Goal: Task Accomplishment & Management: Use online tool/utility

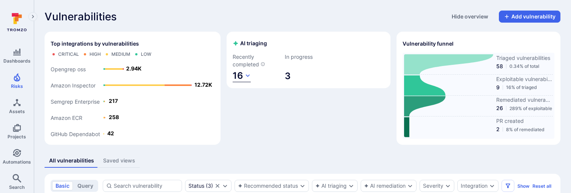
click at [236, 75] on span "16" at bounding box center [238, 75] width 11 height 11
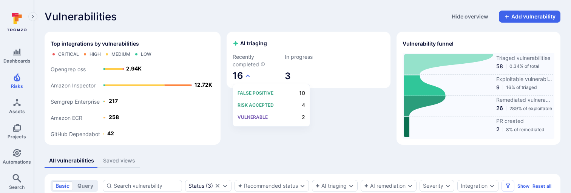
click at [242, 50] on div at bounding box center [285, 96] width 571 height 193
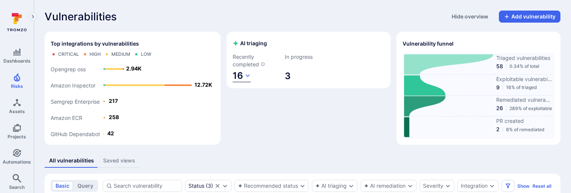
click at [239, 75] on span "16" at bounding box center [238, 75] width 11 height 11
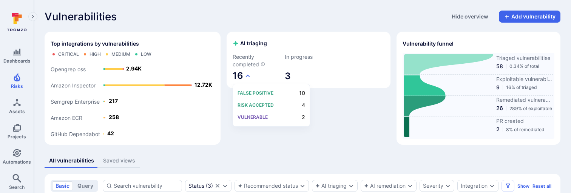
click at [228, 106] on div at bounding box center [285, 96] width 571 height 193
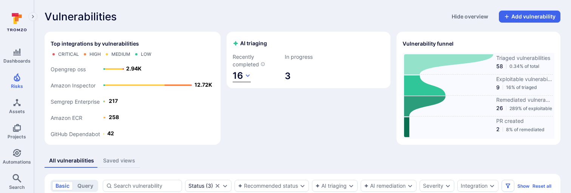
click at [243, 79] on button "16" at bounding box center [242, 76] width 18 height 12
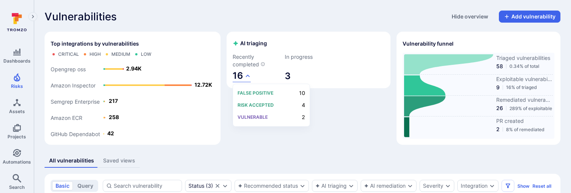
click at [245, 75] on div at bounding box center [285, 96] width 571 height 193
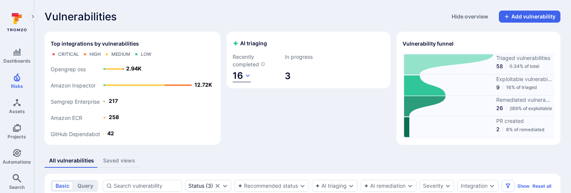
click at [239, 76] on span "16" at bounding box center [238, 75] width 11 height 11
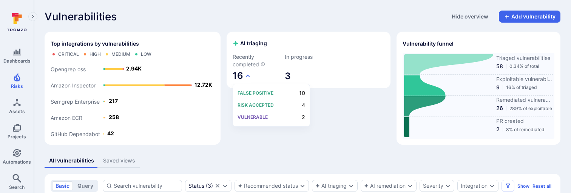
click at [297, 65] on div at bounding box center [285, 96] width 571 height 193
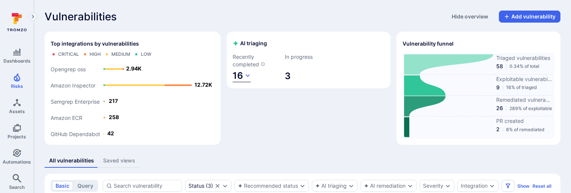
click at [243, 74] on button "16" at bounding box center [242, 76] width 18 height 12
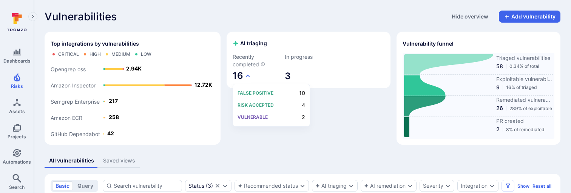
click at [279, 69] on div at bounding box center [285, 96] width 571 height 193
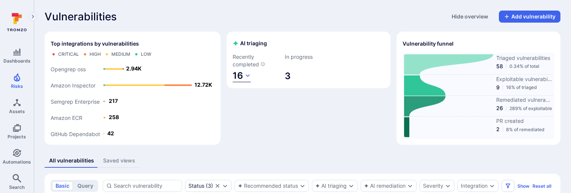
click at [237, 80] on span "16" at bounding box center [238, 75] width 11 height 11
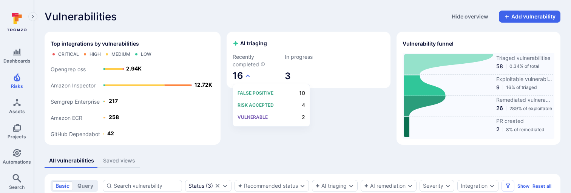
click at [285, 62] on div at bounding box center [285, 96] width 571 height 193
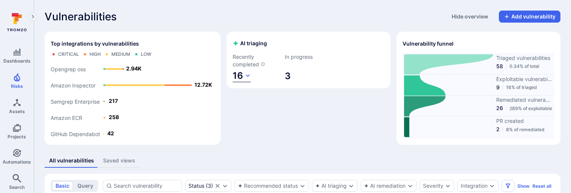
click at [242, 74] on span "16" at bounding box center [238, 75] width 11 height 11
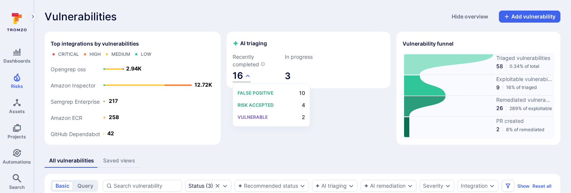
click at [309, 47] on div at bounding box center [285, 96] width 571 height 193
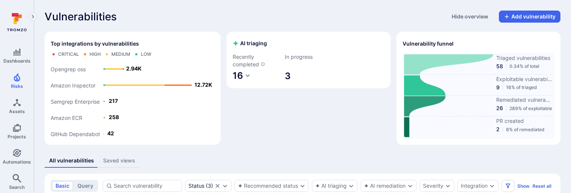
click at [314, 139] on div "AI triaging Recently completed 16 In progress 3" at bounding box center [308, 88] width 164 height 113
click at [245, 77] on icon "button" at bounding box center [248, 76] width 6 height 6
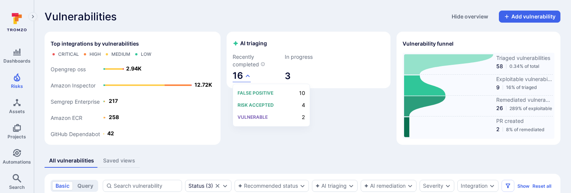
click at [293, 69] on div at bounding box center [285, 96] width 571 height 193
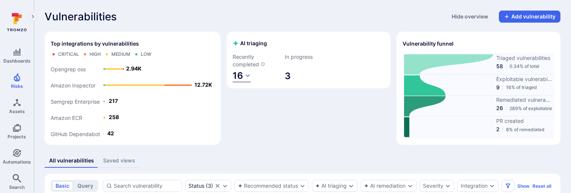
click at [241, 72] on span "16" at bounding box center [238, 75] width 11 height 11
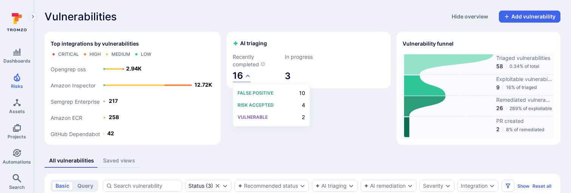
click at [244, 57] on div at bounding box center [285, 96] width 571 height 193
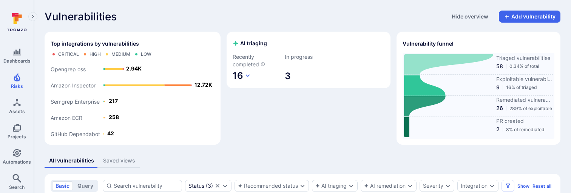
click at [240, 75] on span "16" at bounding box center [238, 75] width 11 height 11
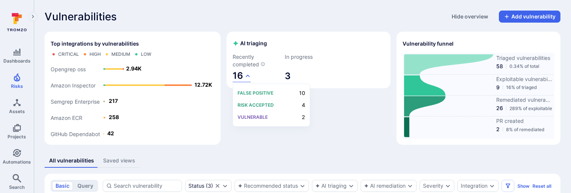
click at [327, 106] on div at bounding box center [285, 96] width 571 height 193
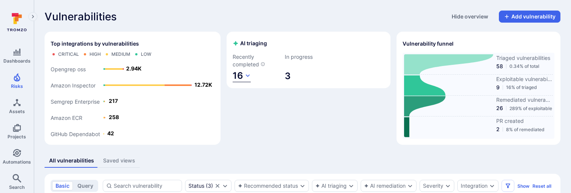
click at [246, 75] on icon "button" at bounding box center [248, 76] width 6 height 6
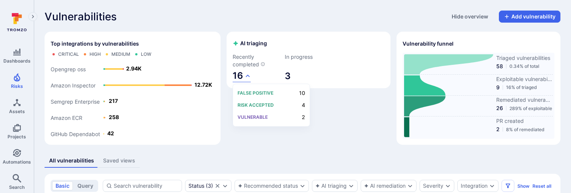
click at [260, 58] on div at bounding box center [285, 96] width 571 height 193
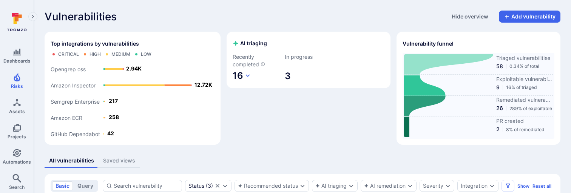
click at [235, 74] on span "16" at bounding box center [238, 75] width 11 height 11
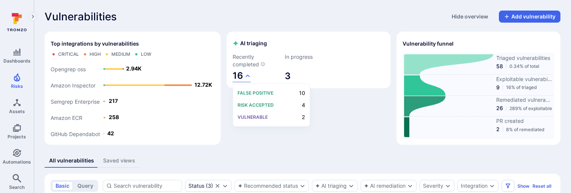
click at [348, 66] on div at bounding box center [285, 96] width 571 height 193
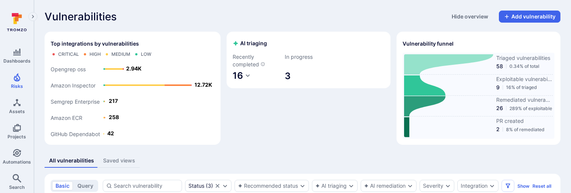
click at [428, 65] on icon at bounding box center [448, 64] width 89 height 20
click at [245, 72] on button "16" at bounding box center [242, 76] width 18 height 12
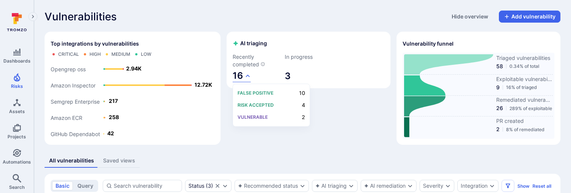
click at [271, 60] on div at bounding box center [285, 96] width 571 height 193
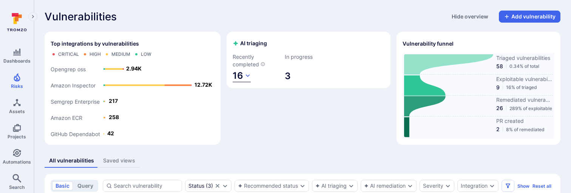
click at [242, 75] on span "16" at bounding box center [238, 75] width 11 height 11
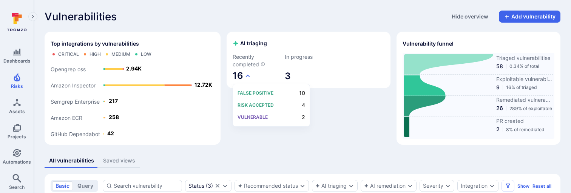
click at [250, 35] on div at bounding box center [285, 96] width 571 height 193
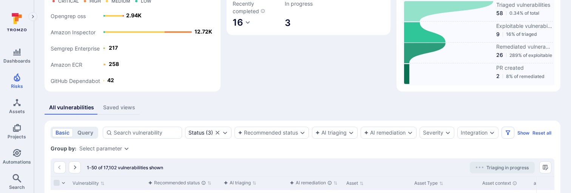
scroll to position [55, 0]
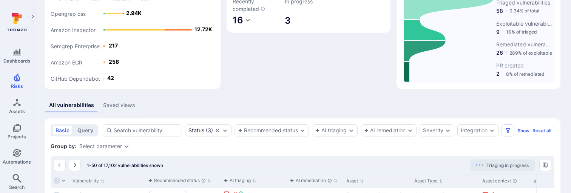
click at [456, 49] on icon at bounding box center [448, 51] width 89 height 20
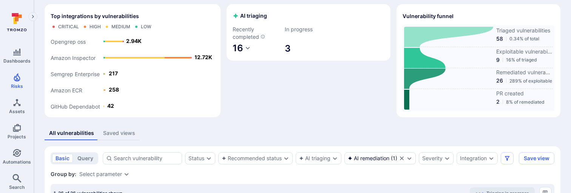
scroll to position [23, 0]
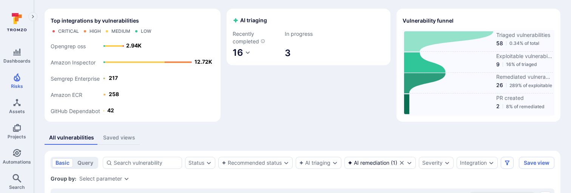
click at [451, 34] on icon at bounding box center [448, 41] width 89 height 20
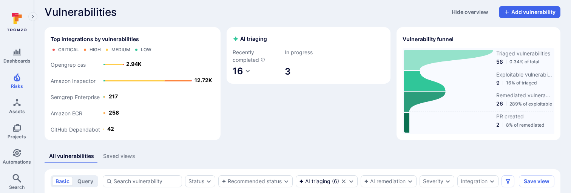
scroll to position [6, 0]
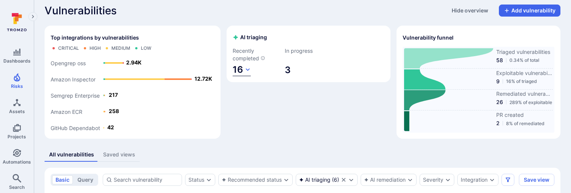
click at [239, 68] on span "16" at bounding box center [238, 69] width 11 height 11
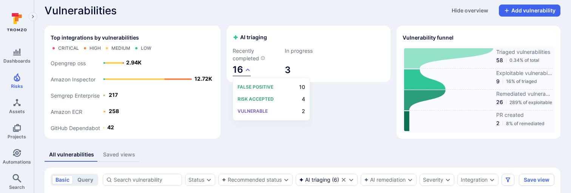
click at [239, 68] on div at bounding box center [285, 96] width 571 height 193
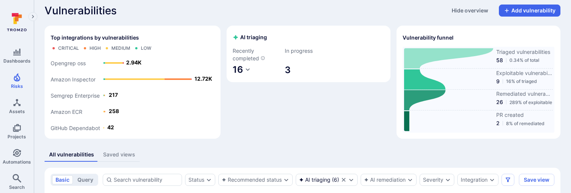
click at [263, 58] on icon "AI triaged vulnerabilities in the last 7 days" at bounding box center [262, 58] width 5 height 5
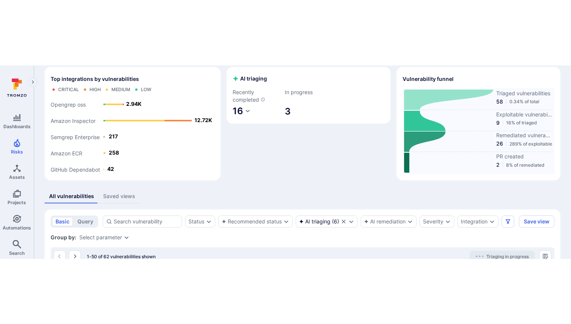
scroll to position [30, 0]
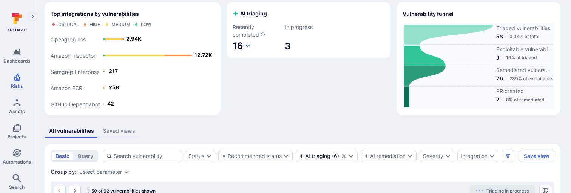
click at [240, 48] on span "16" at bounding box center [238, 45] width 11 height 11
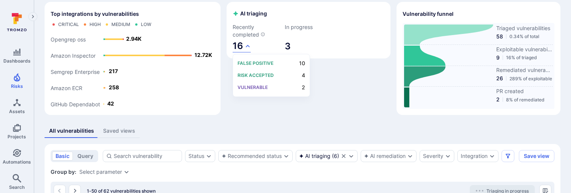
click at [260, 22] on div at bounding box center [285, 96] width 571 height 193
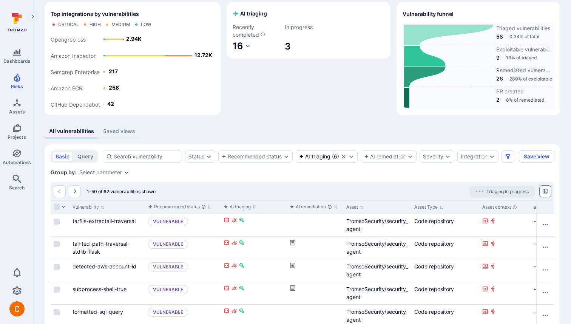
click at [547, 191] on icon "Manage columns" at bounding box center [544, 190] width 5 height 5
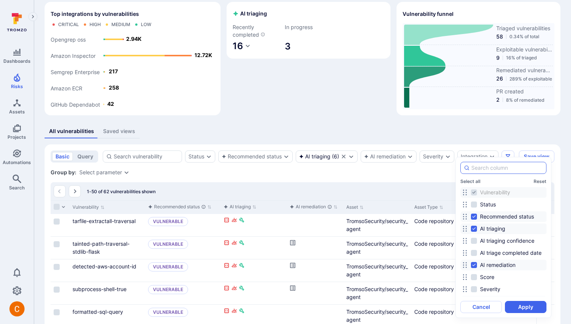
click at [505, 168] on input at bounding box center [507, 168] width 72 height 8
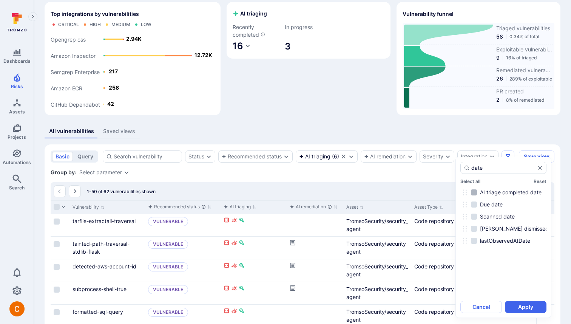
type input "date"
click at [519, 192] on span "AI triage completed date" at bounding box center [511, 192] width 62 height 8
click at [477, 192] on input "AI triage completed date" at bounding box center [474, 192] width 6 height 6
checkbox input "true"
click at [521, 193] on button "Apply" at bounding box center [526, 306] width 42 height 12
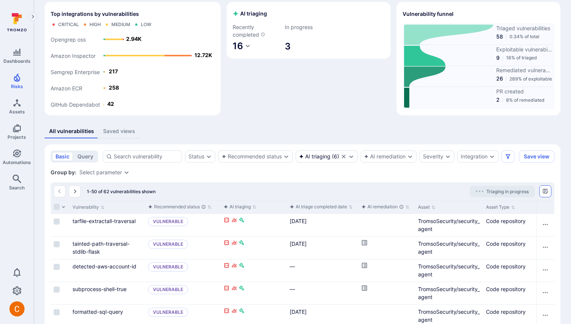
click at [546, 190] on icon "Manage columns" at bounding box center [545, 191] width 6 height 6
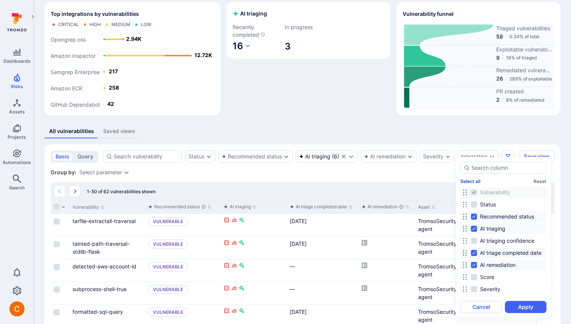
click at [470, 182] on button "Select all" at bounding box center [470, 181] width 20 height 6
checkbox input "true"
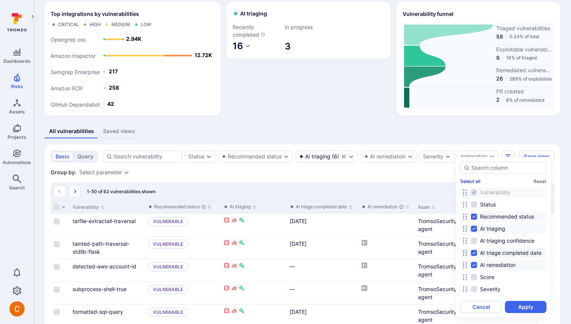
checkbox input "true"
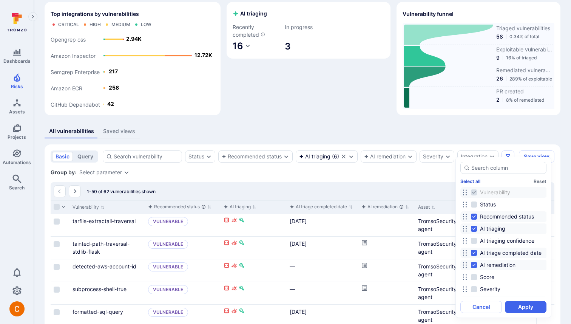
checkbox input "true"
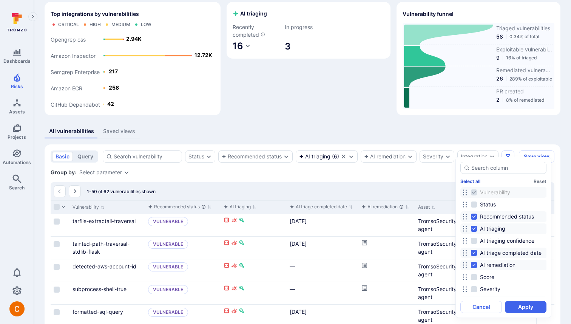
checkbox input "true"
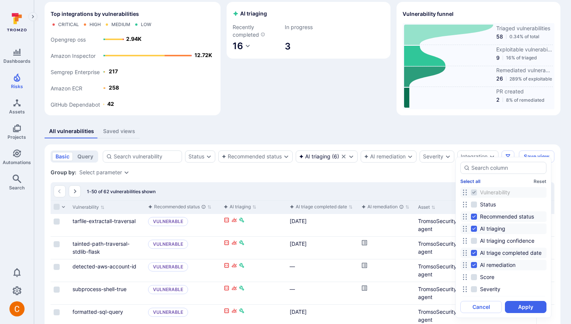
checkbox input "true"
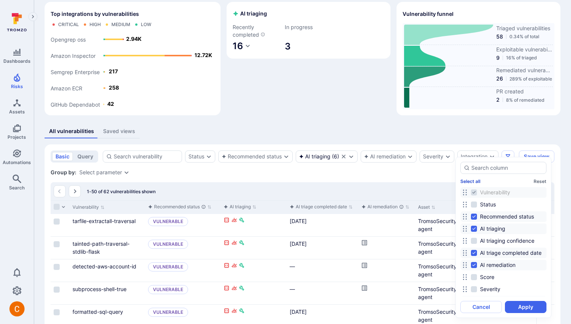
checkbox input "true"
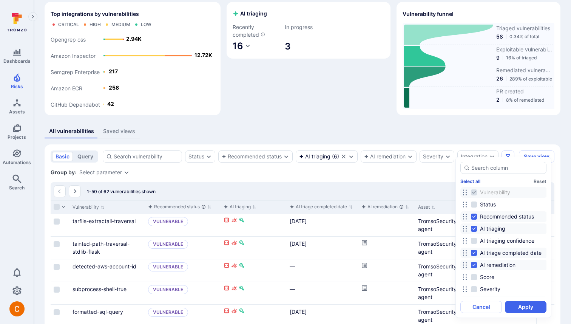
checkbox input "true"
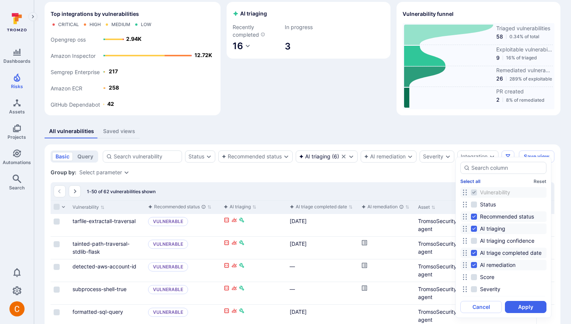
checkbox input "true"
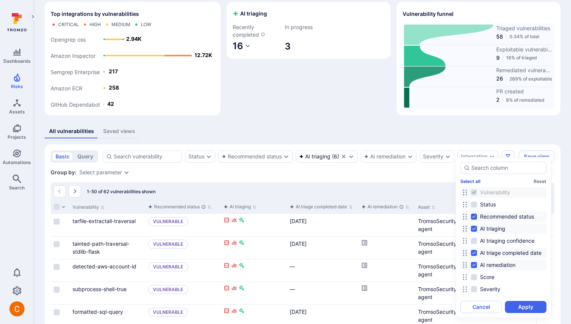
checkbox input "true"
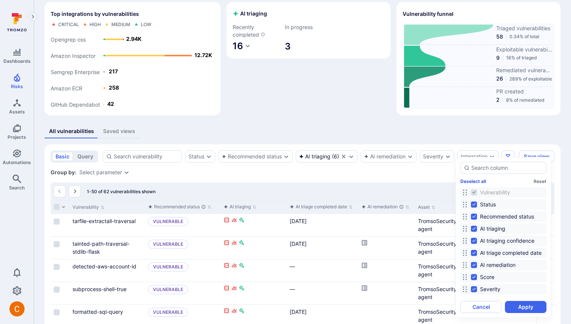
click at [470, 182] on button "Deselect all" at bounding box center [473, 181] width 26 height 6
checkbox input "false"
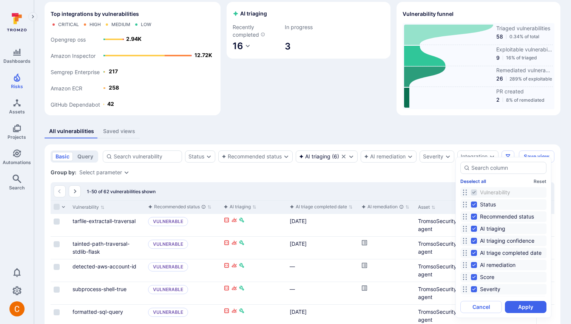
checkbox input "false"
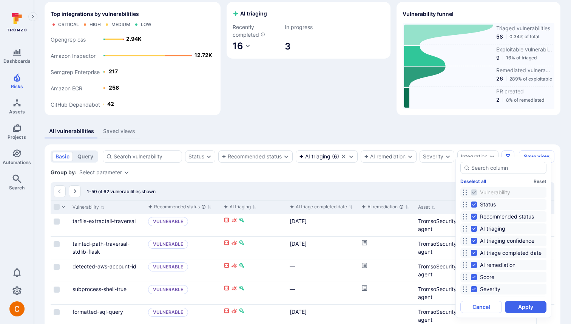
checkbox input "false"
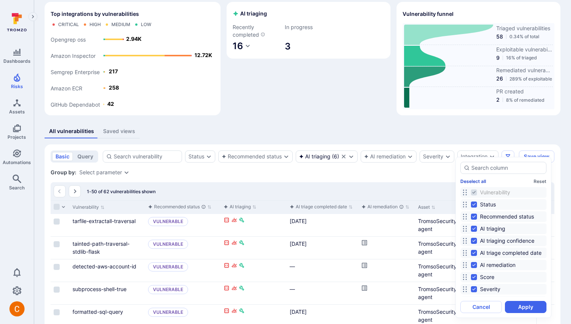
checkbox input "false"
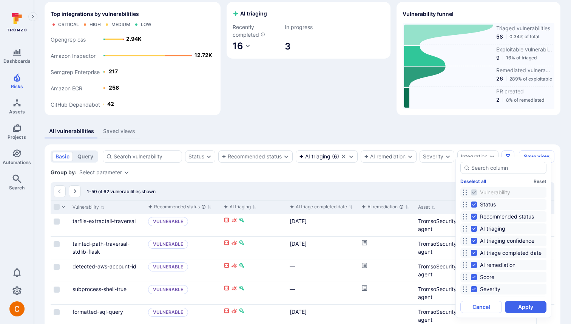
checkbox input "false"
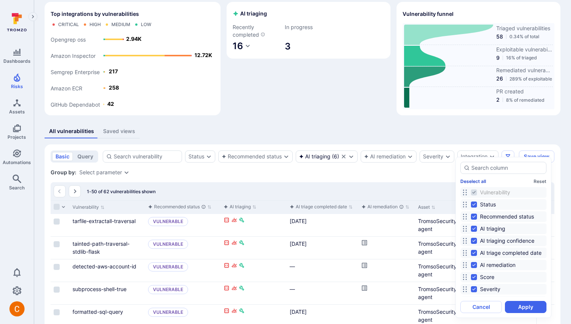
checkbox input "false"
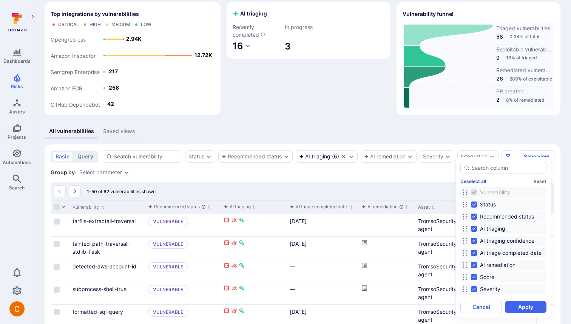
checkbox input "false"
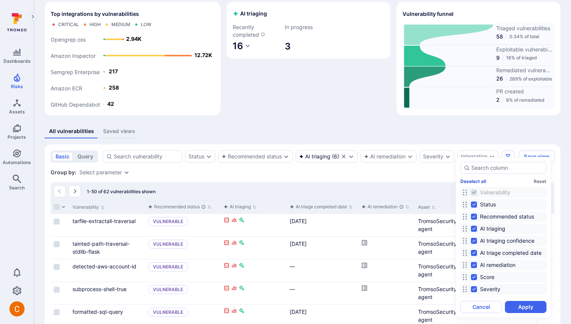
checkbox input "false"
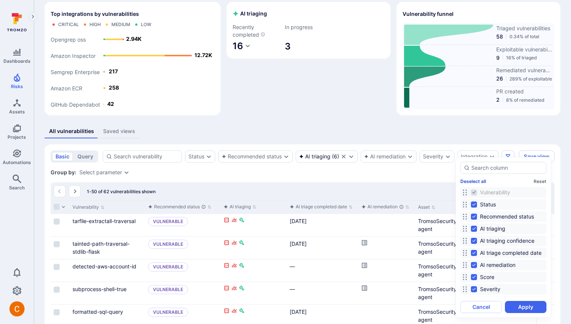
checkbox input "false"
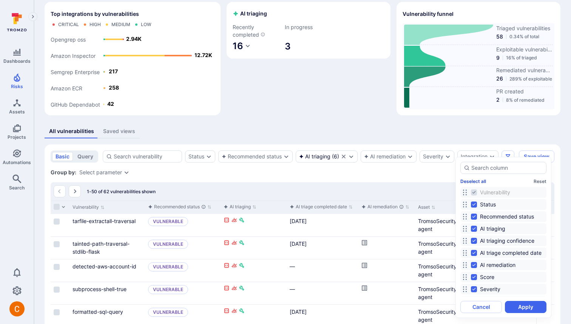
checkbox input "false"
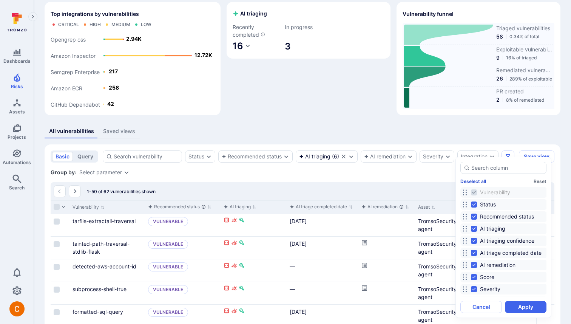
checkbox input "false"
click at [502, 193] on span "AI triaging" at bounding box center [492, 229] width 25 height 8
click at [477, 193] on input "AI triaging" at bounding box center [474, 228] width 6 height 6
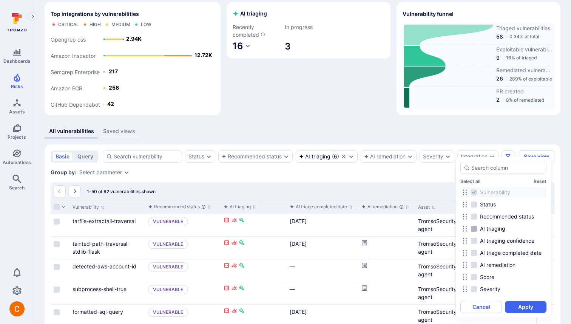
checkbox input "true"
click at [501, 193] on span "Recommended status" at bounding box center [507, 217] width 54 height 8
click at [477, 193] on input "Recommended status" at bounding box center [474, 216] width 6 height 6
checkbox input "true"
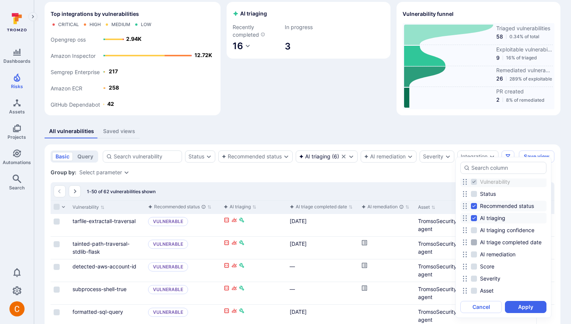
click at [507, 193] on span "AI triage completed date" at bounding box center [511, 242] width 62 height 8
click at [477, 193] on input "AI triage completed date" at bounding box center [474, 242] width 6 height 6
checkbox input "true"
click at [520, 193] on button "Apply" at bounding box center [526, 306] width 42 height 12
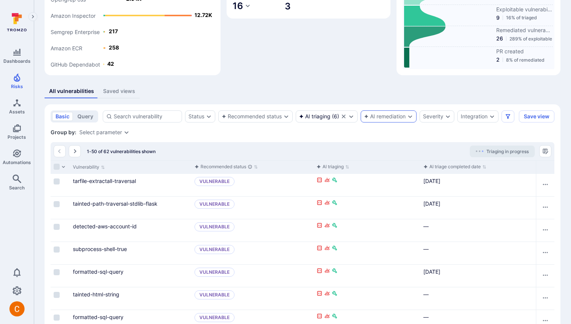
scroll to position [71, 0]
click at [459, 163] on div "AI triage completed date" at bounding box center [451, 166] width 57 height 8
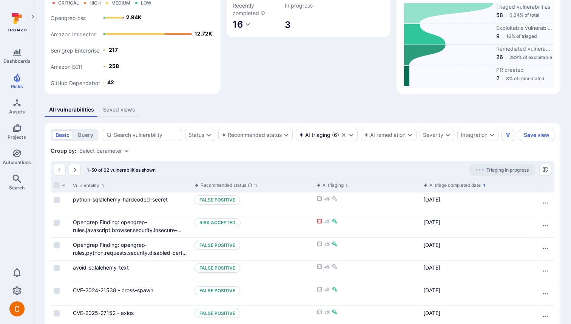
scroll to position [71, 0]
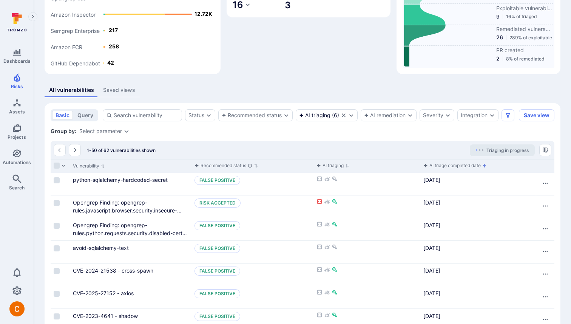
click at [450, 165] on div "AI triage completed date" at bounding box center [451, 166] width 57 height 8
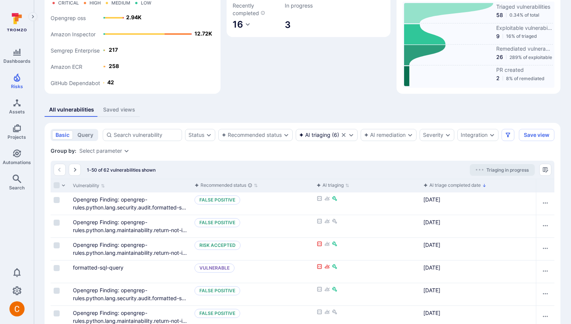
scroll to position [71, 0]
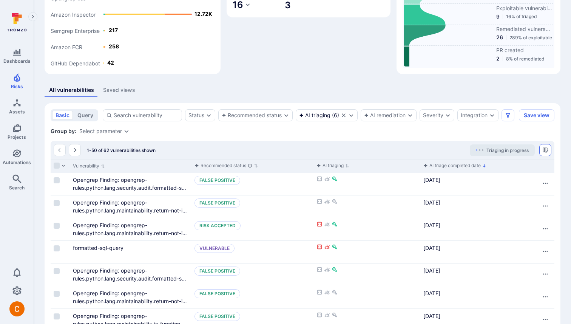
click at [546, 149] on icon "Manage columns" at bounding box center [545, 150] width 6 height 6
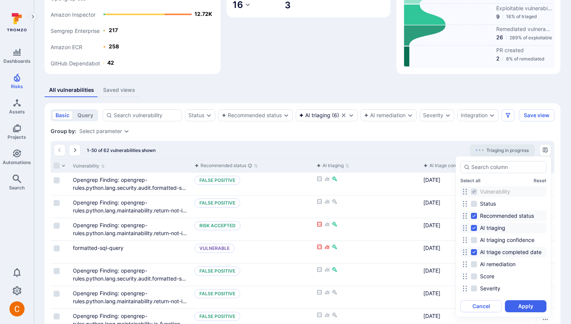
click at [493, 193] on span "Recommended status" at bounding box center [507, 216] width 54 height 8
click at [477, 193] on input "Recommended status" at bounding box center [474, 216] width 6 height 6
checkbox input "false"
click at [503, 193] on span "AI remediation" at bounding box center [497, 264] width 35 height 8
click at [477, 193] on input "AI remediation" at bounding box center [474, 264] width 6 height 6
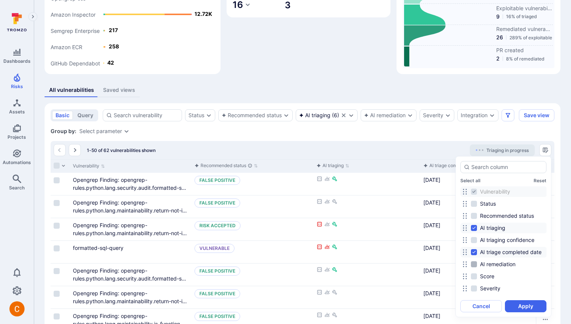
checkbox input "true"
click at [524, 193] on button "Apply" at bounding box center [526, 306] width 42 height 12
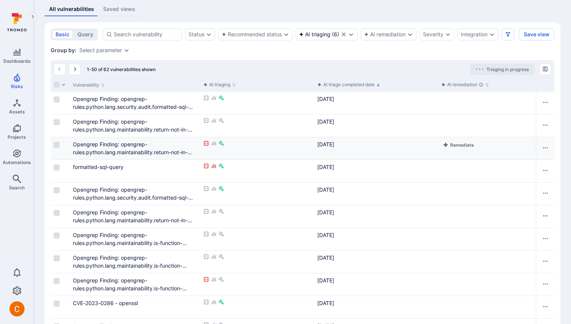
scroll to position [239, 0]
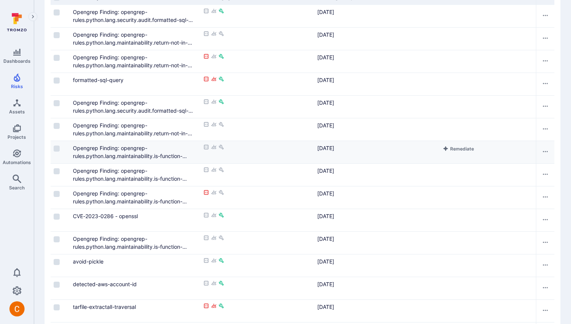
click at [467, 154] on div "Remediate" at bounding box center [487, 152] width 98 height 22
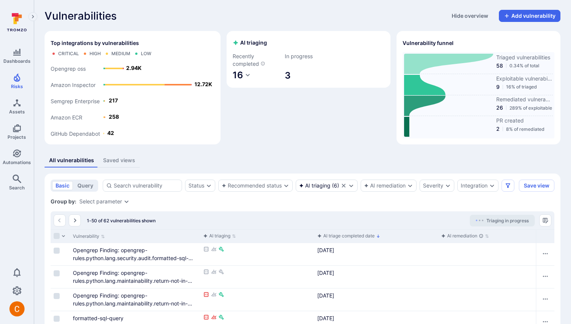
scroll to position [0, 0]
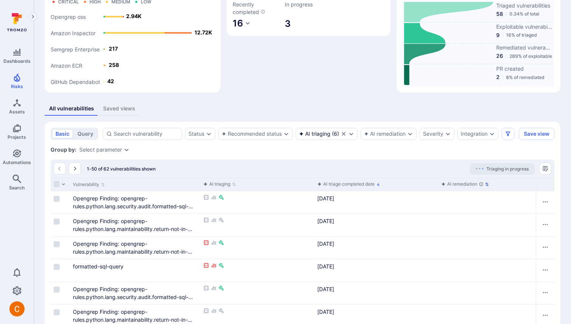
click at [453, 181] on div "AI remediation" at bounding box center [462, 184] width 42 height 8
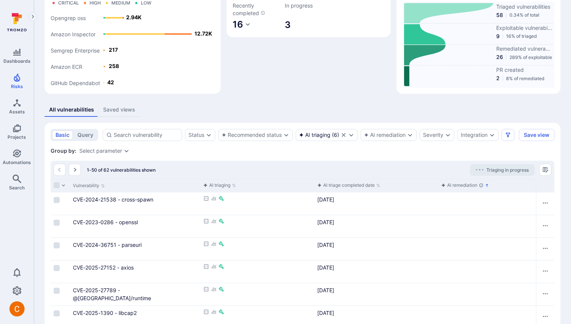
scroll to position [52, 0]
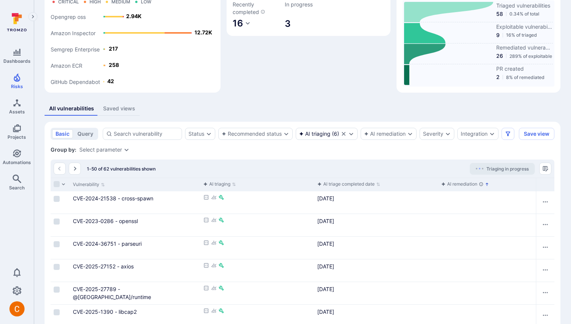
click at [451, 180] on div "AI remediation" at bounding box center [462, 184] width 42 height 8
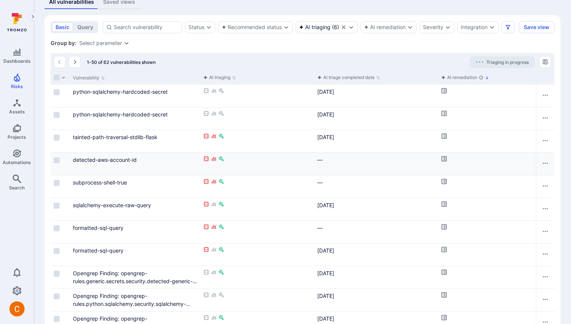
scroll to position [160, 0]
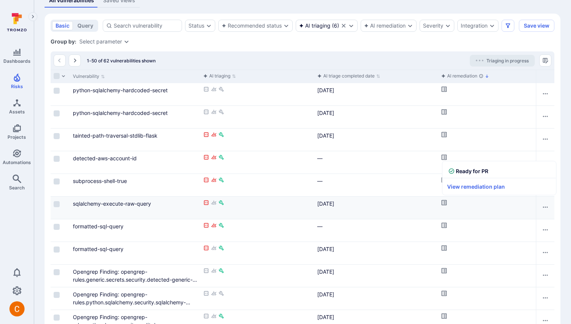
click at [444, 193] on icon "Cell for aiCtx.remediationStatus" at bounding box center [443, 202] width 5 height 5
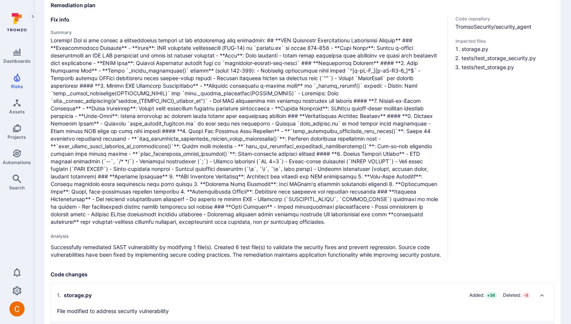
scroll to position [22, 0]
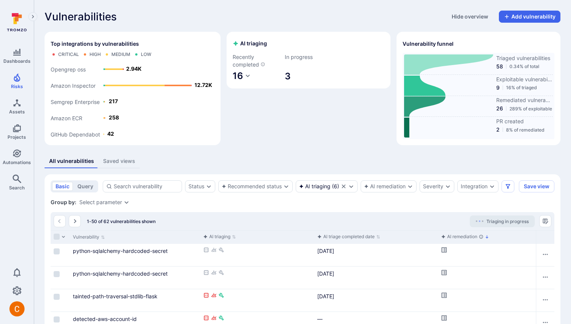
click at [251, 114] on div "AI triaging Recently completed 16 In progress 3" at bounding box center [308, 88] width 164 height 113
click at [317, 162] on div "All vulnerabilities Saved views" at bounding box center [303, 161] width 516 height 14
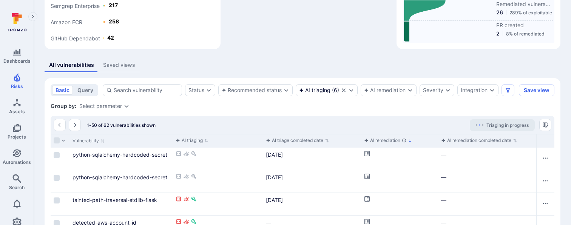
scroll to position [97, 0]
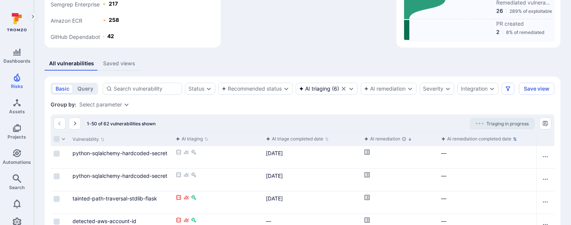
click at [476, 136] on div "AI remediation completed date" at bounding box center [476, 139] width 70 height 8
click at [461, 139] on div "AI remediation completed date" at bounding box center [476, 139] width 70 height 8
click at [507, 91] on icon "Filters" at bounding box center [508, 89] width 6 height 6
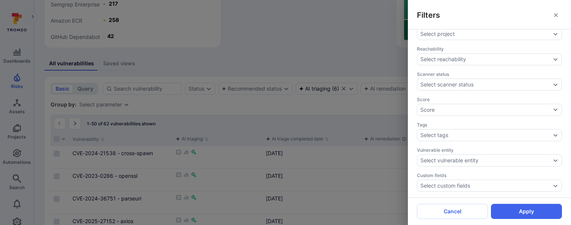
scroll to position [390, 0]
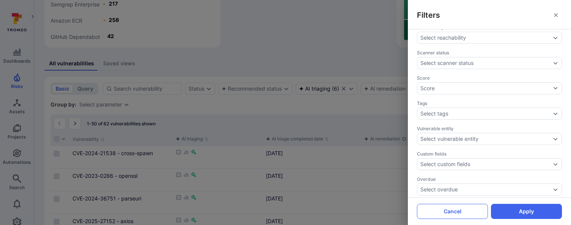
click at [456, 213] on button "Cancel" at bounding box center [452, 211] width 71 height 15
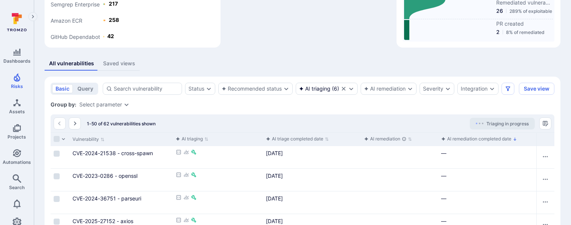
click at [354, 128] on div "1-50 of 62 vulnerabilities shown Triaging in progress" at bounding box center [303, 123] width 504 height 18
click at [432, 117] on div "1-50 of 62 vulnerabilities shown Triaging in progress" at bounding box center [303, 123] width 504 height 18
click at [319, 115] on div "1-50 of 62 vulnerabilities shown Triaging in progress" at bounding box center [303, 123] width 504 height 18
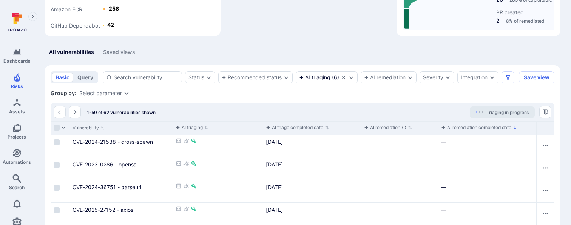
scroll to position [107, 0]
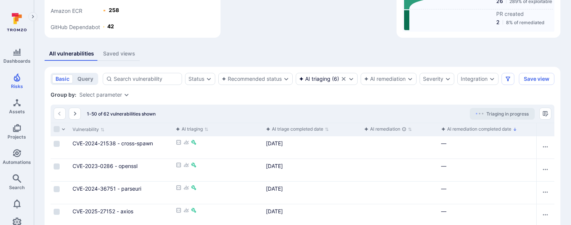
click at [254, 52] on div "All vulnerabilities Saved views" at bounding box center [303, 54] width 516 height 14
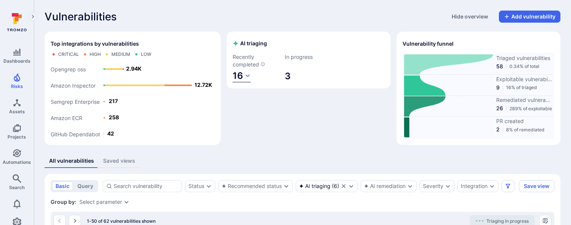
click at [243, 77] on button "16" at bounding box center [242, 76] width 18 height 12
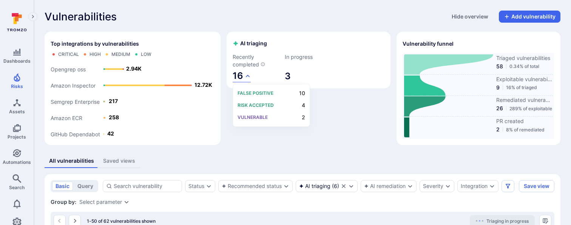
click at [315, 116] on div at bounding box center [285, 112] width 571 height 225
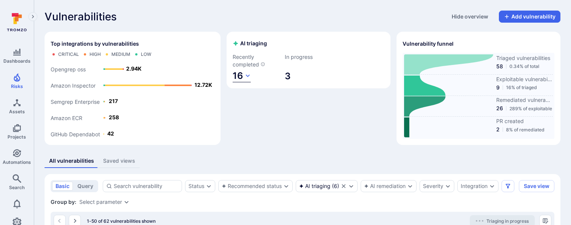
click at [239, 78] on span "16" at bounding box center [238, 75] width 11 height 11
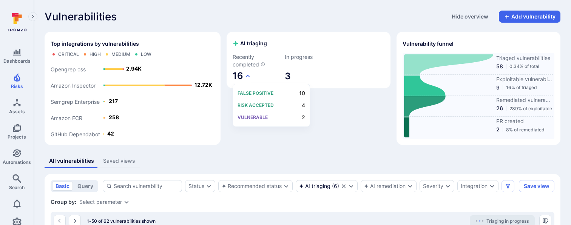
click at [347, 104] on div at bounding box center [285, 112] width 571 height 225
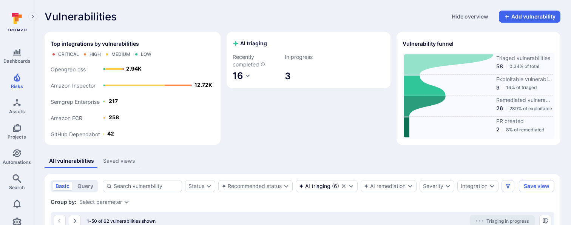
click at [277, 98] on div "AI triaging Recently completed 16 In progress 3" at bounding box center [308, 88] width 164 height 113
click at [243, 77] on button "16" at bounding box center [242, 76] width 18 height 12
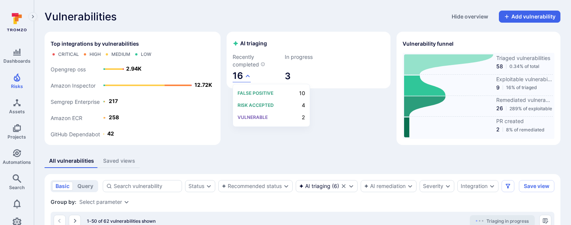
click at [345, 111] on div at bounding box center [285, 112] width 571 height 225
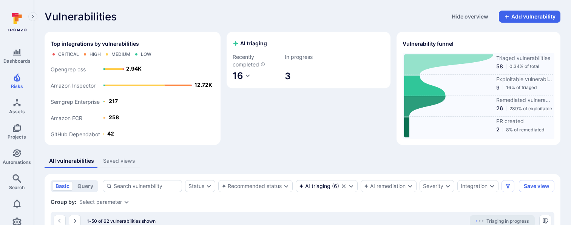
click at [307, 143] on div "AI triaging Recently completed 16 In progress 3" at bounding box center [308, 88] width 164 height 113
click at [239, 77] on span "16" at bounding box center [238, 75] width 11 height 11
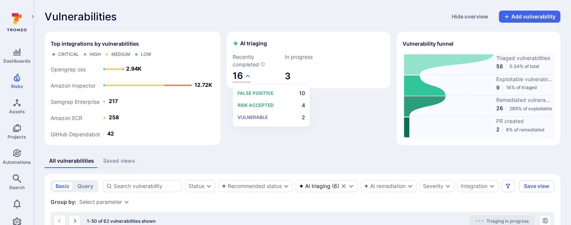
click at [328, 84] on div at bounding box center [285, 112] width 571 height 225
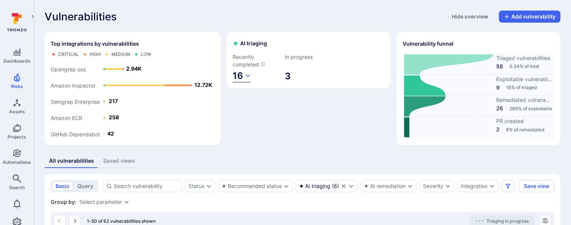
click at [239, 79] on span "16" at bounding box center [238, 75] width 11 height 11
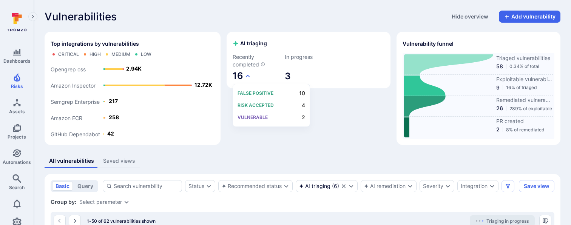
click at [267, 58] on div at bounding box center [285, 112] width 571 height 225
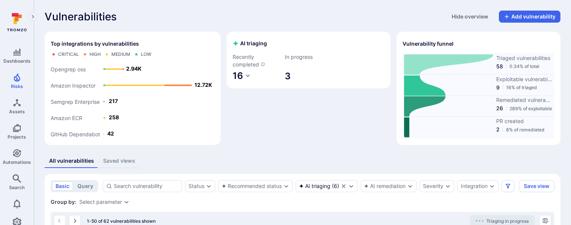
click at [303, 101] on div "AI triaging Recently completed 16 In progress 3" at bounding box center [308, 88] width 164 height 113
click at [239, 77] on span "16" at bounding box center [238, 75] width 11 height 11
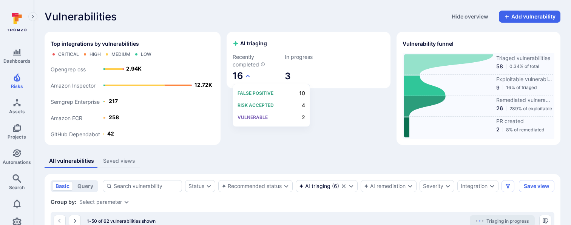
click at [239, 51] on div at bounding box center [285, 112] width 571 height 225
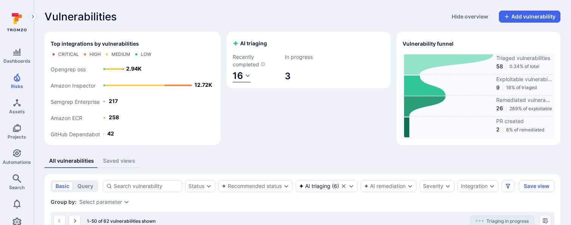
click at [239, 74] on span "16" at bounding box center [238, 75] width 11 height 11
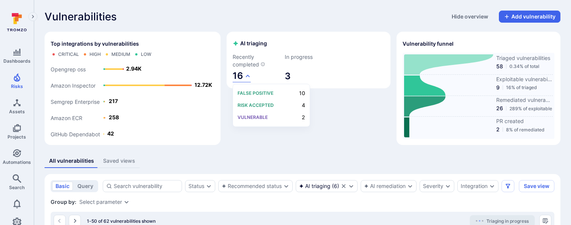
click at [252, 126] on div "False positive 10 Risk accepted 4 Vulnerable 2" at bounding box center [271, 105] width 77 height 43
click at [256, 126] on div "False positive 10 Risk accepted 4 Vulnerable 2" at bounding box center [271, 105] width 77 height 43
click at [252, 88] on div "False positive 10 Risk accepted 4 Vulnerable 2" at bounding box center [271, 105] width 77 height 43
click at [258, 62] on div at bounding box center [285, 112] width 571 height 225
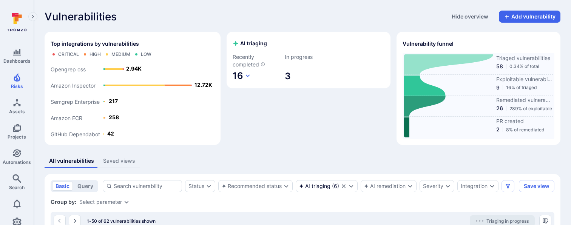
click at [241, 74] on span "16" at bounding box center [238, 75] width 11 height 11
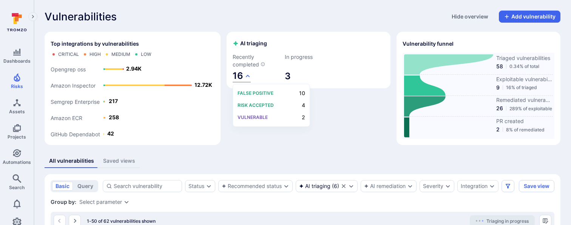
click at [240, 51] on div at bounding box center [285, 112] width 571 height 225
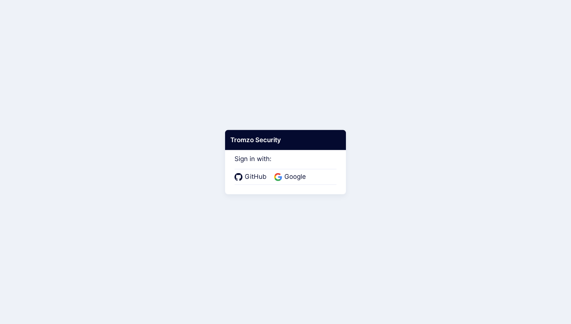
click at [295, 185] on div "Tromzo Security Sign in with: GitHub Google" at bounding box center [285, 161] width 121 height 65
click at [297, 176] on span "Google" at bounding box center [295, 177] width 26 height 10
